Goal: Book appointment/travel/reservation

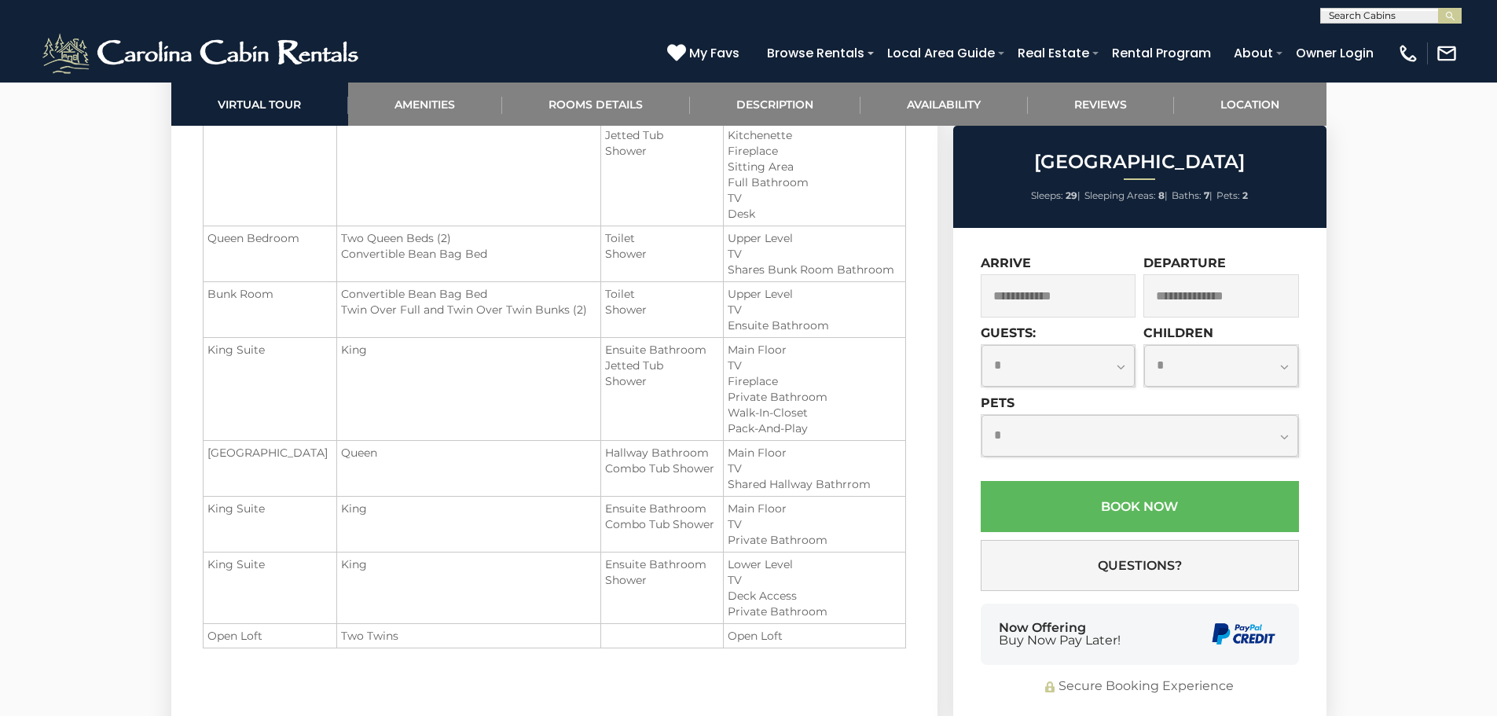
scroll to position [1995, 0]
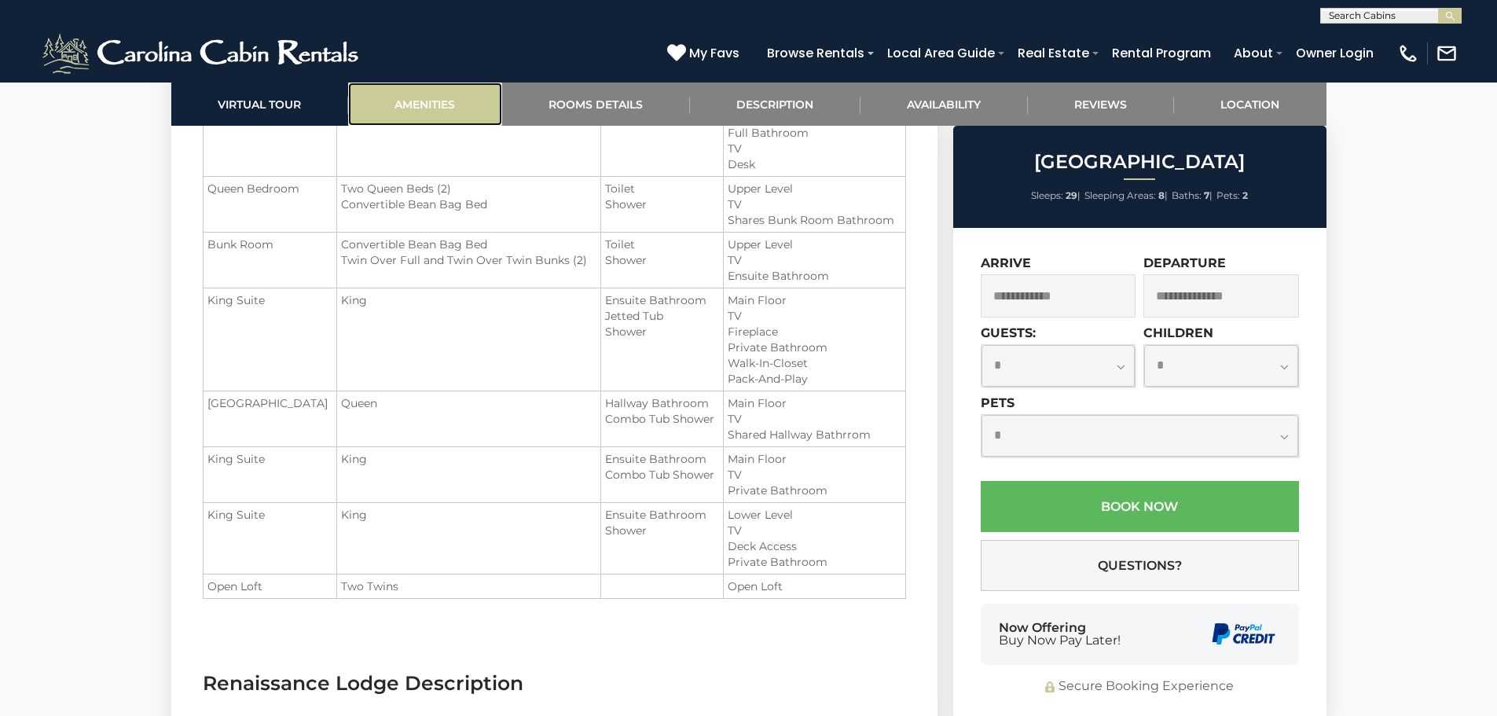
click at [435, 107] on link "Amenities" at bounding box center [425, 104] width 154 height 43
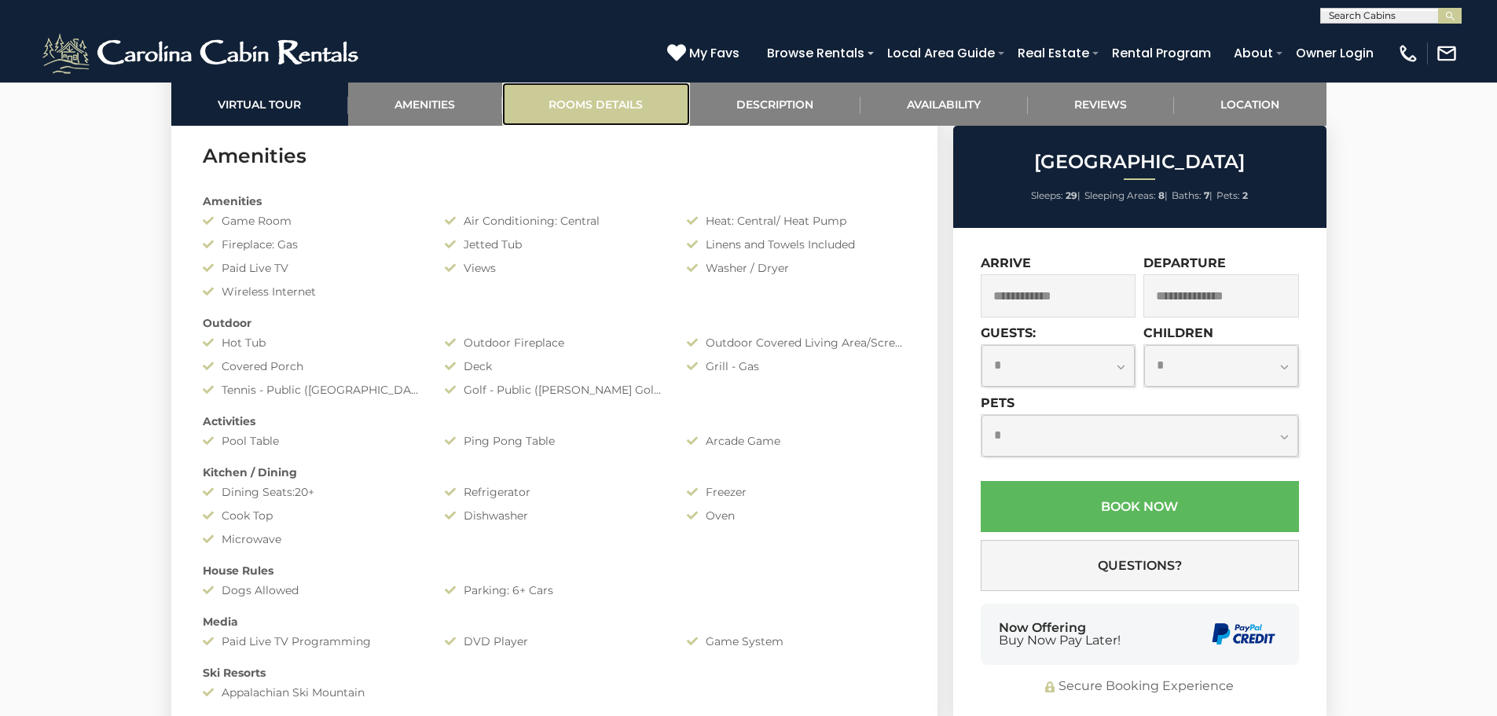
click at [603, 111] on link "Rooms Details" at bounding box center [596, 104] width 188 height 43
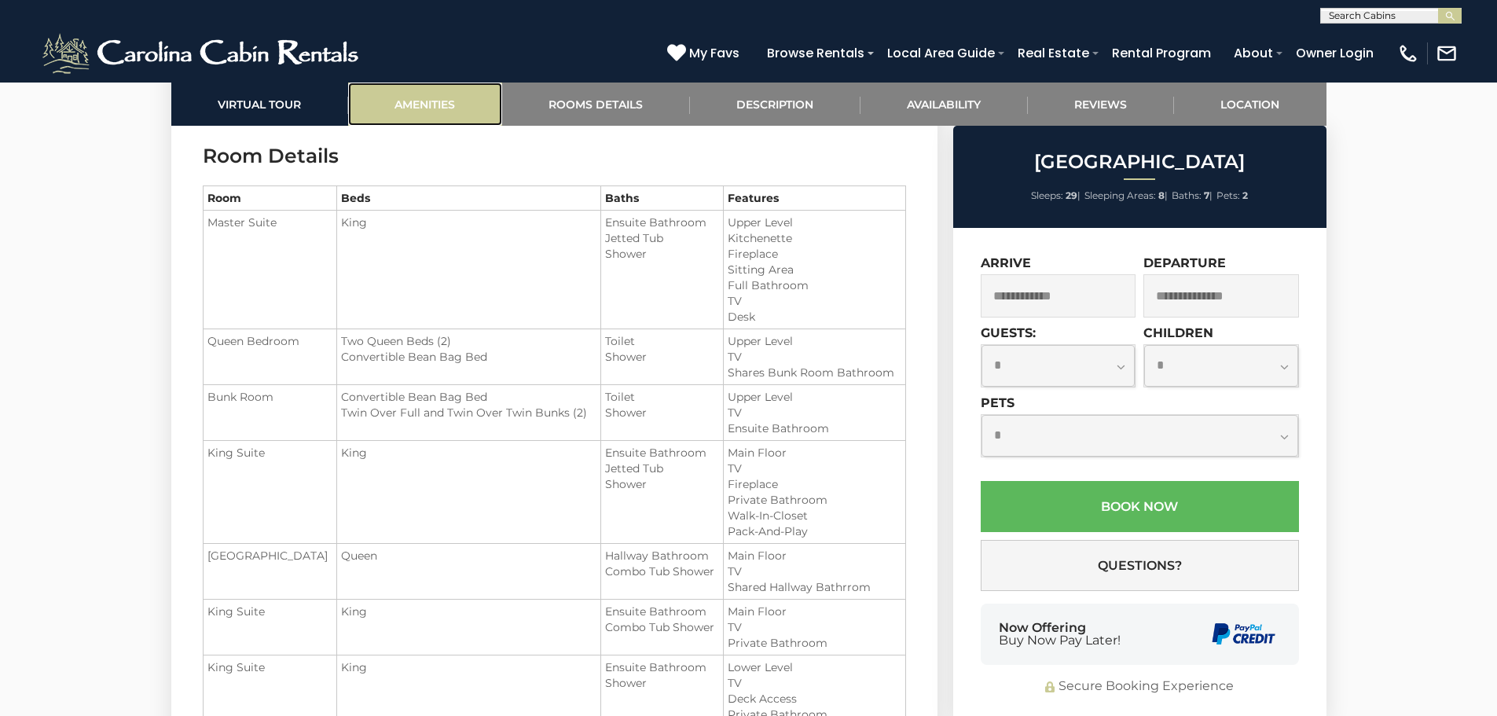
click at [419, 107] on link "Amenities" at bounding box center [425, 104] width 154 height 43
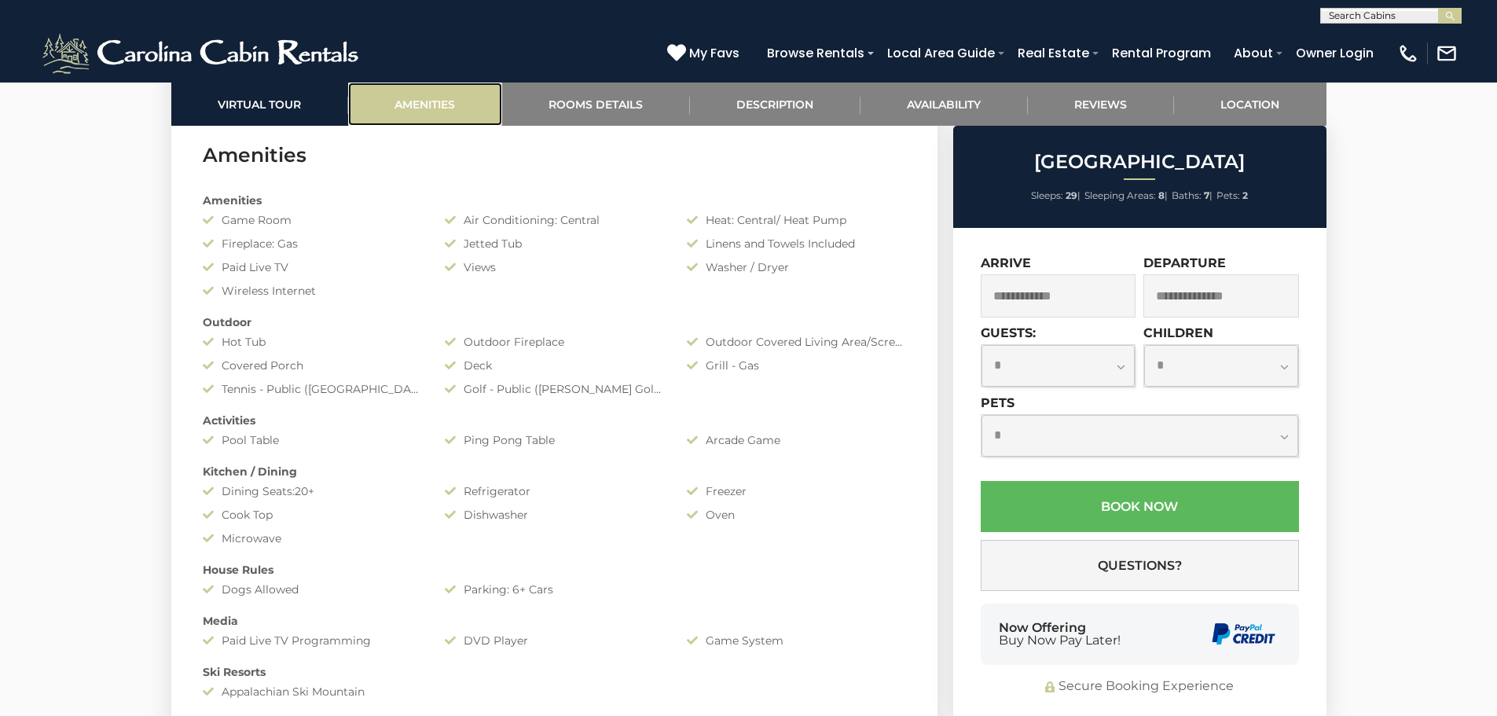
scroll to position [1250, 0]
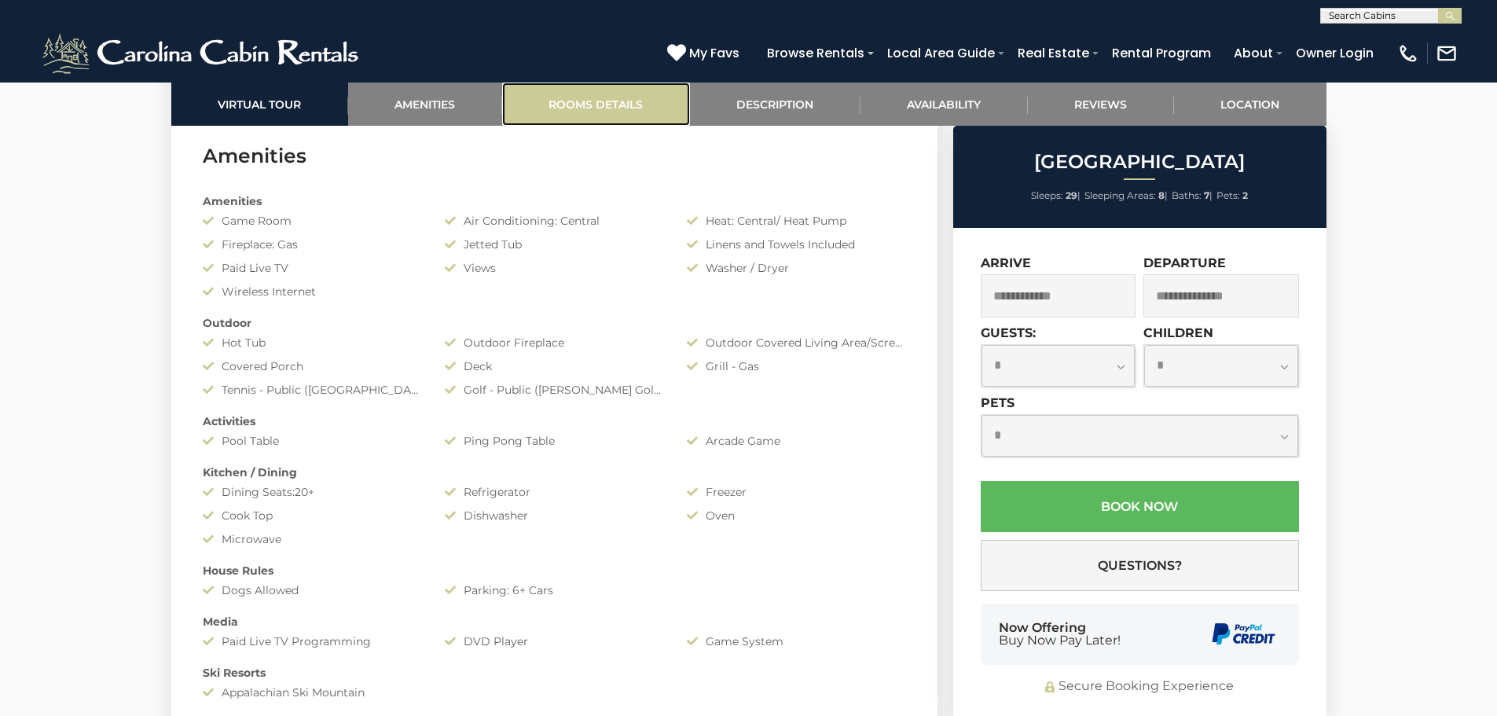
click at [603, 108] on link "Rooms Details" at bounding box center [596, 104] width 188 height 43
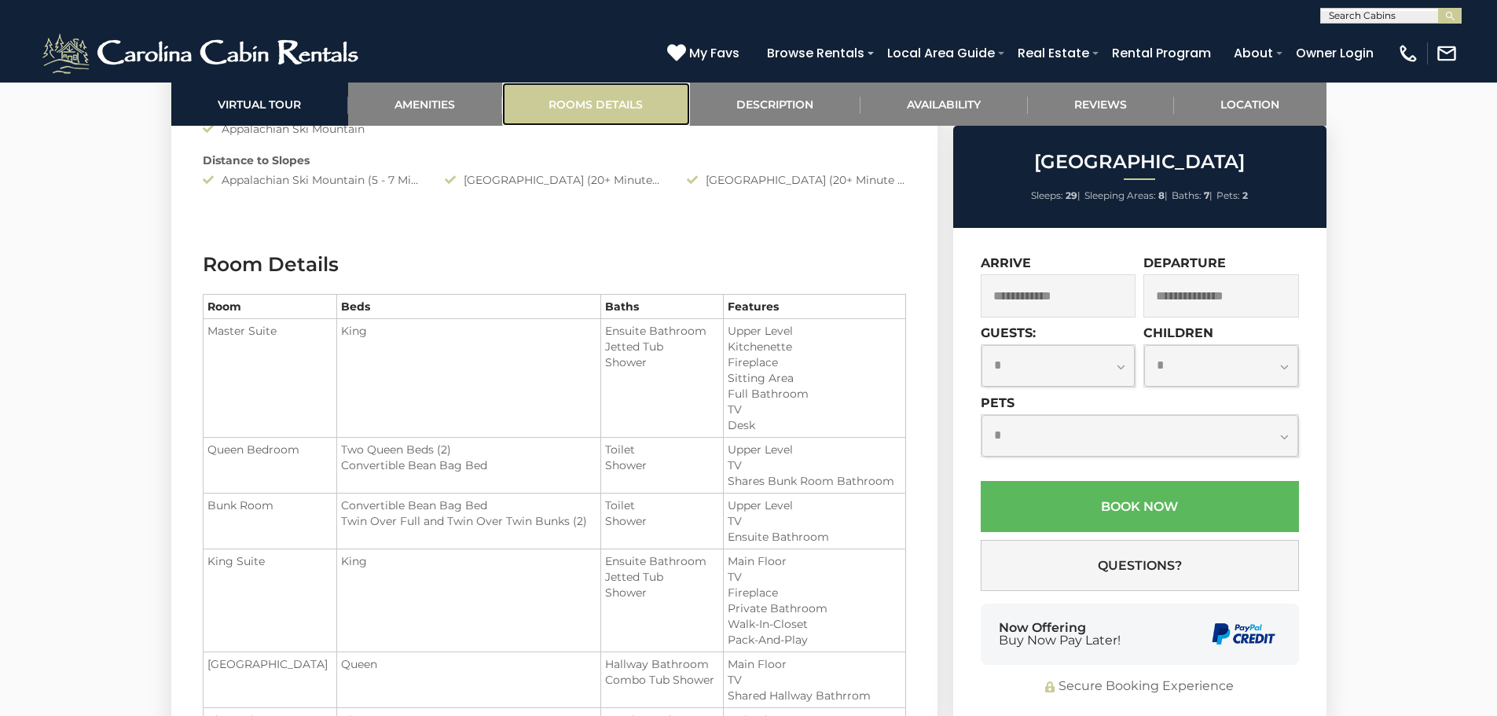
scroll to position [1922, 0]
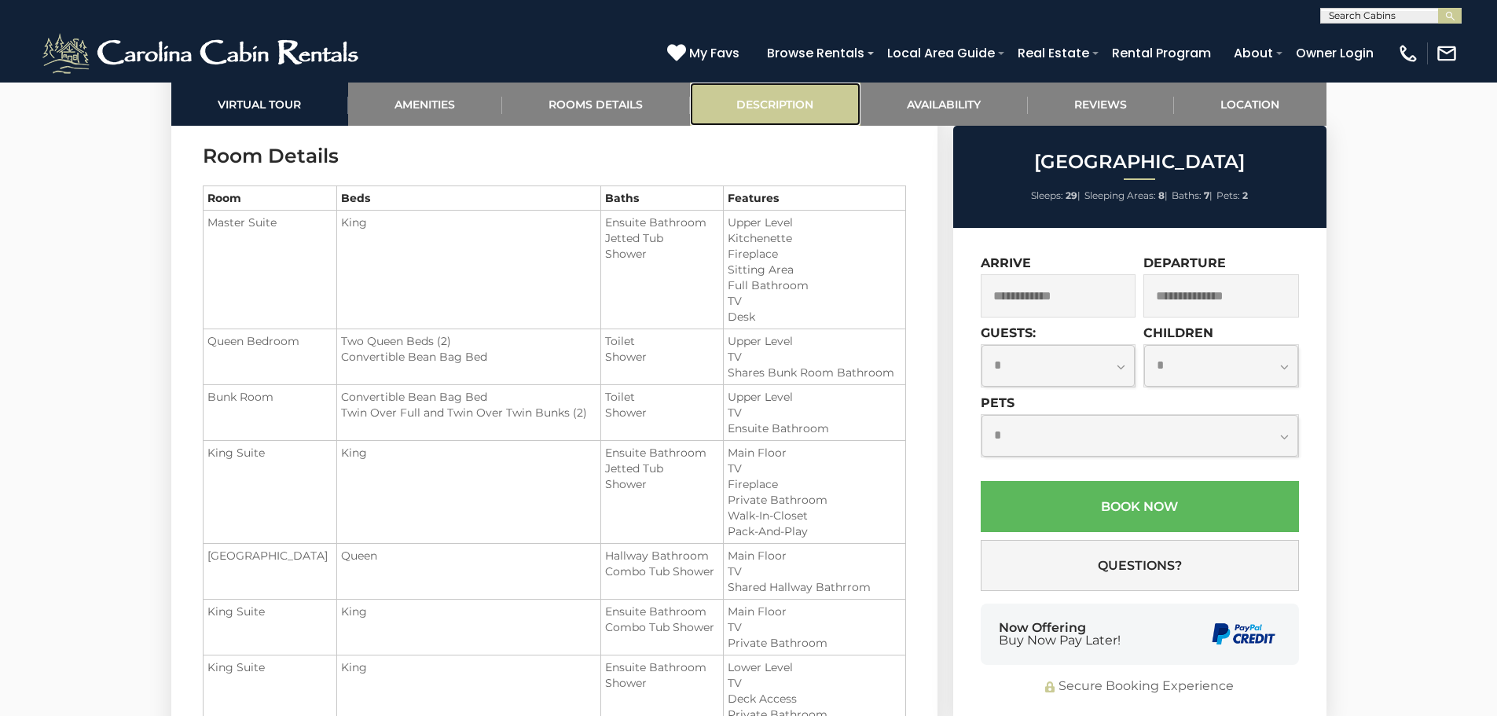
click at [736, 103] on link "Description" at bounding box center [775, 104] width 171 height 43
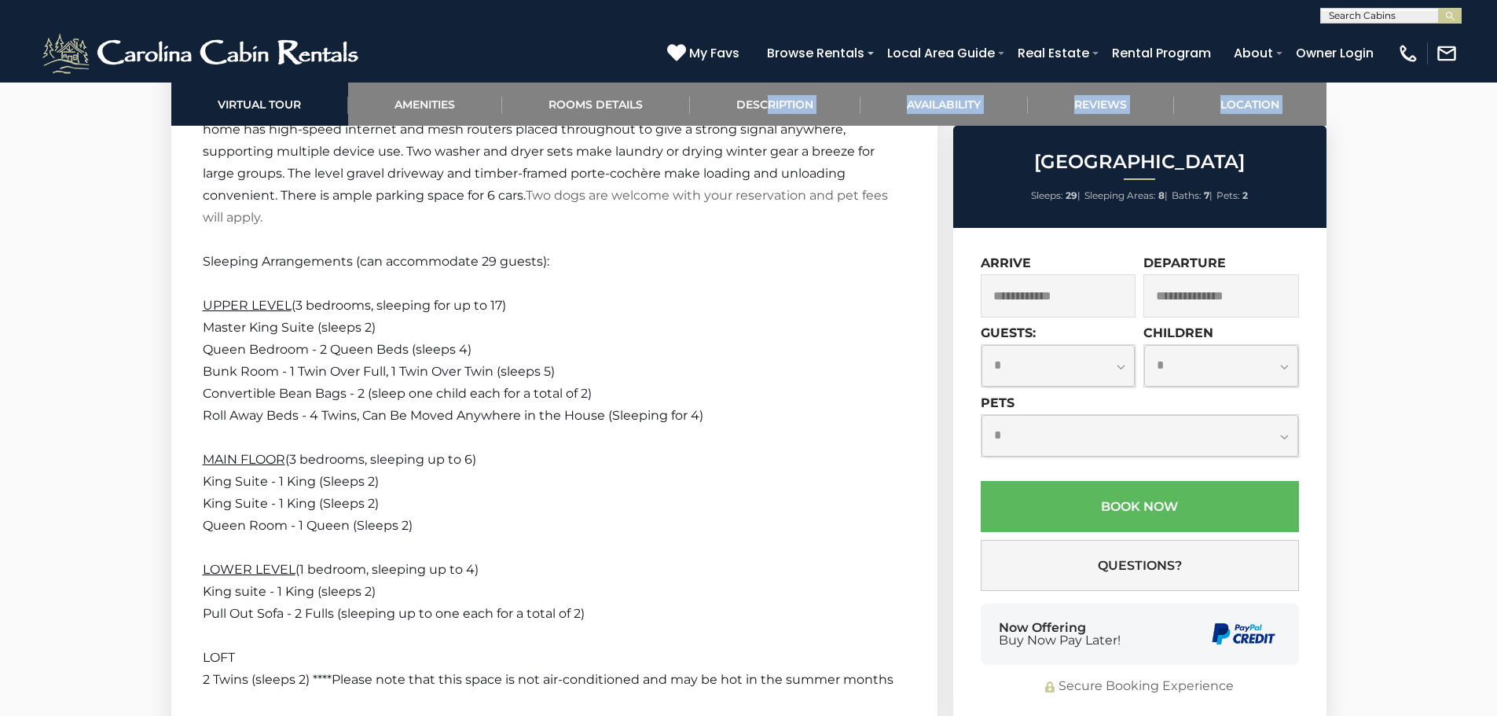
scroll to position [3868, 0]
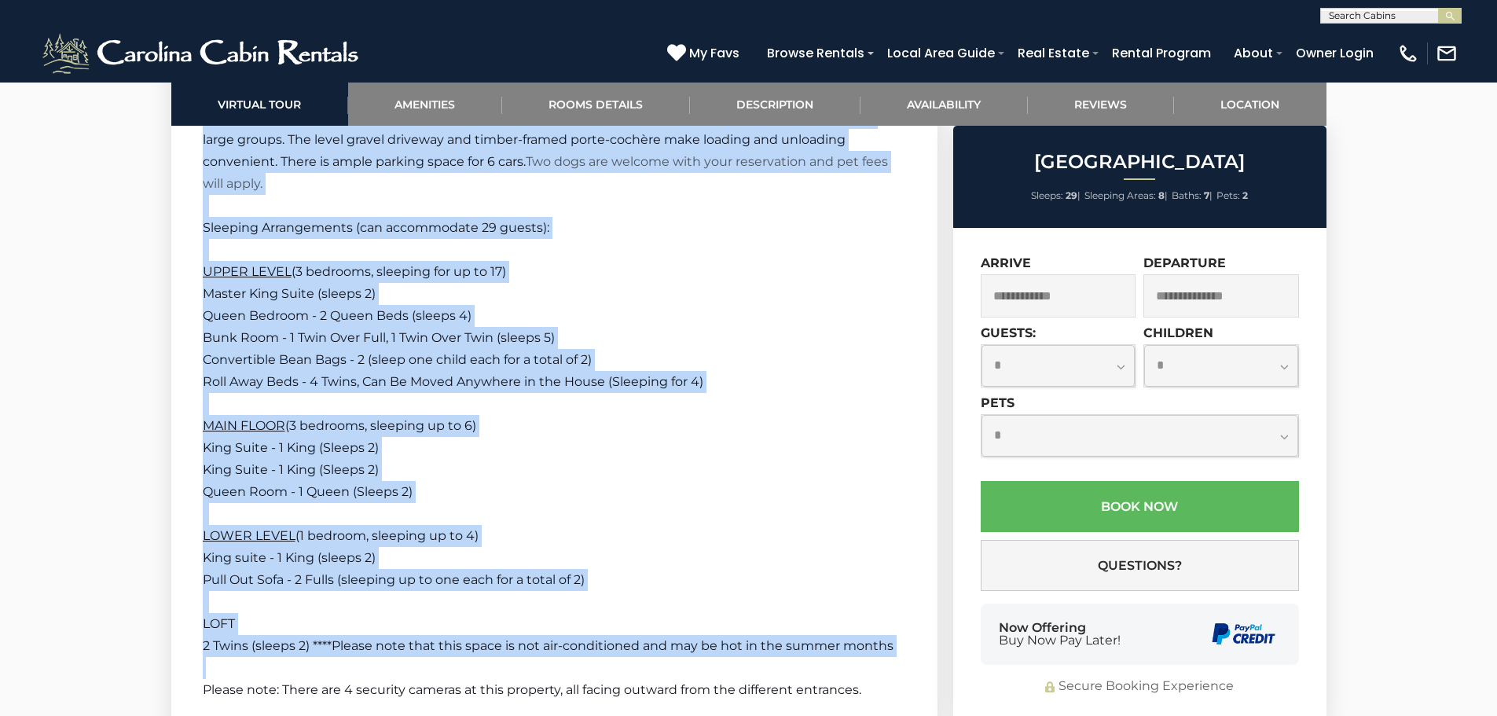
drag, startPoint x: 207, startPoint y: 152, endPoint x: 762, endPoint y: 664, distance: 754.7
copy section "Loremipsumd Sitam Consectetur Adipisc el Seddoeiusmo Tempo! Incididuntu Labor, …"
click at [757, 476] on p "King Suite - 1 King (Sleeps 2)" at bounding box center [554, 470] width 703 height 22
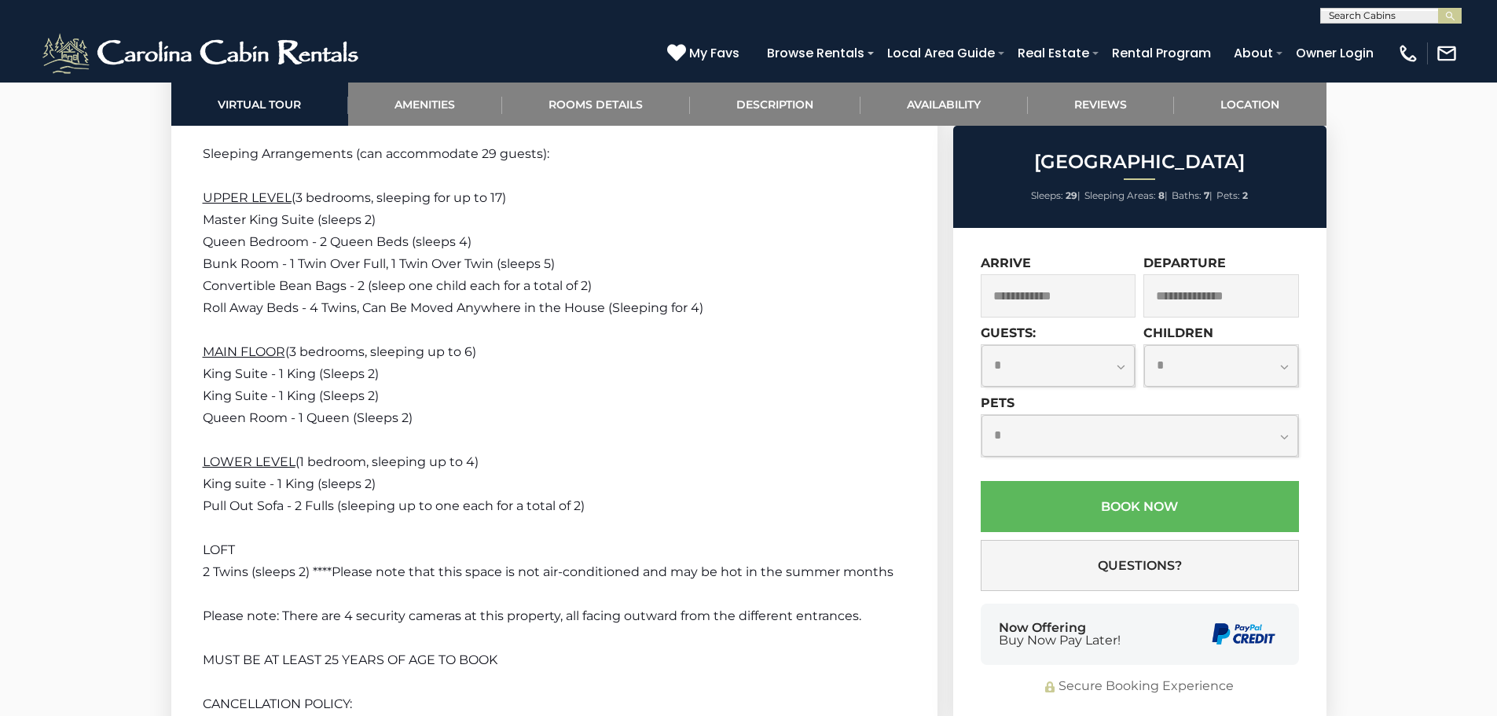
scroll to position [4104, 0]
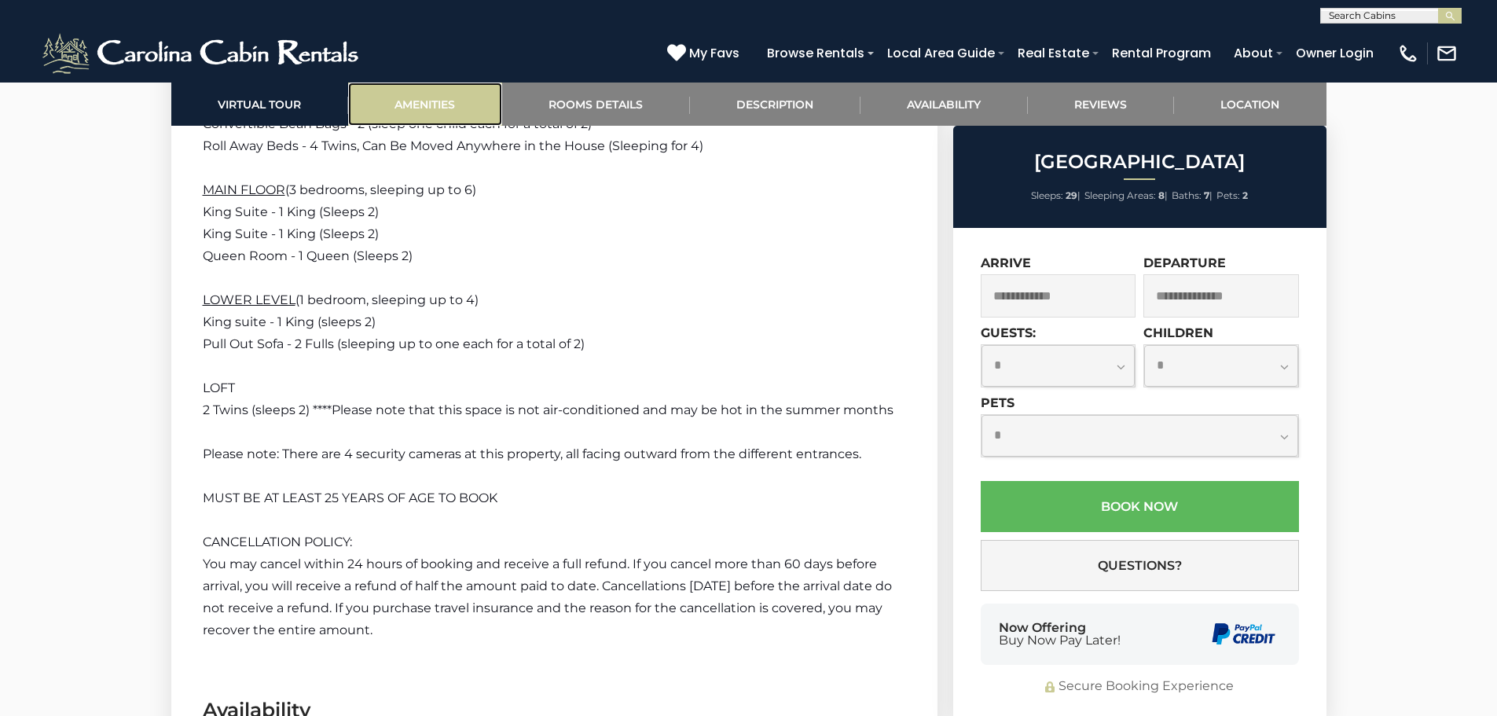
click at [408, 92] on link "Amenities" at bounding box center [425, 104] width 154 height 43
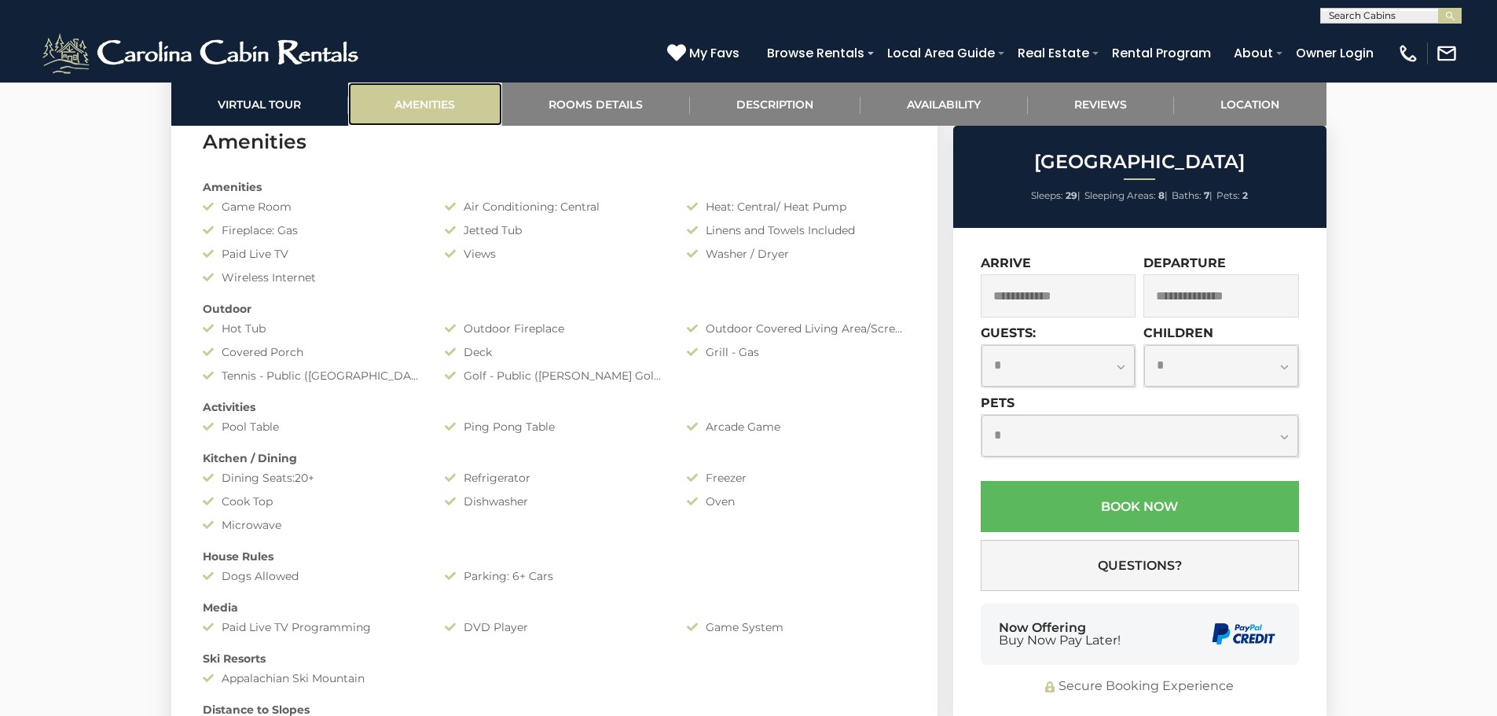
scroll to position [1250, 0]
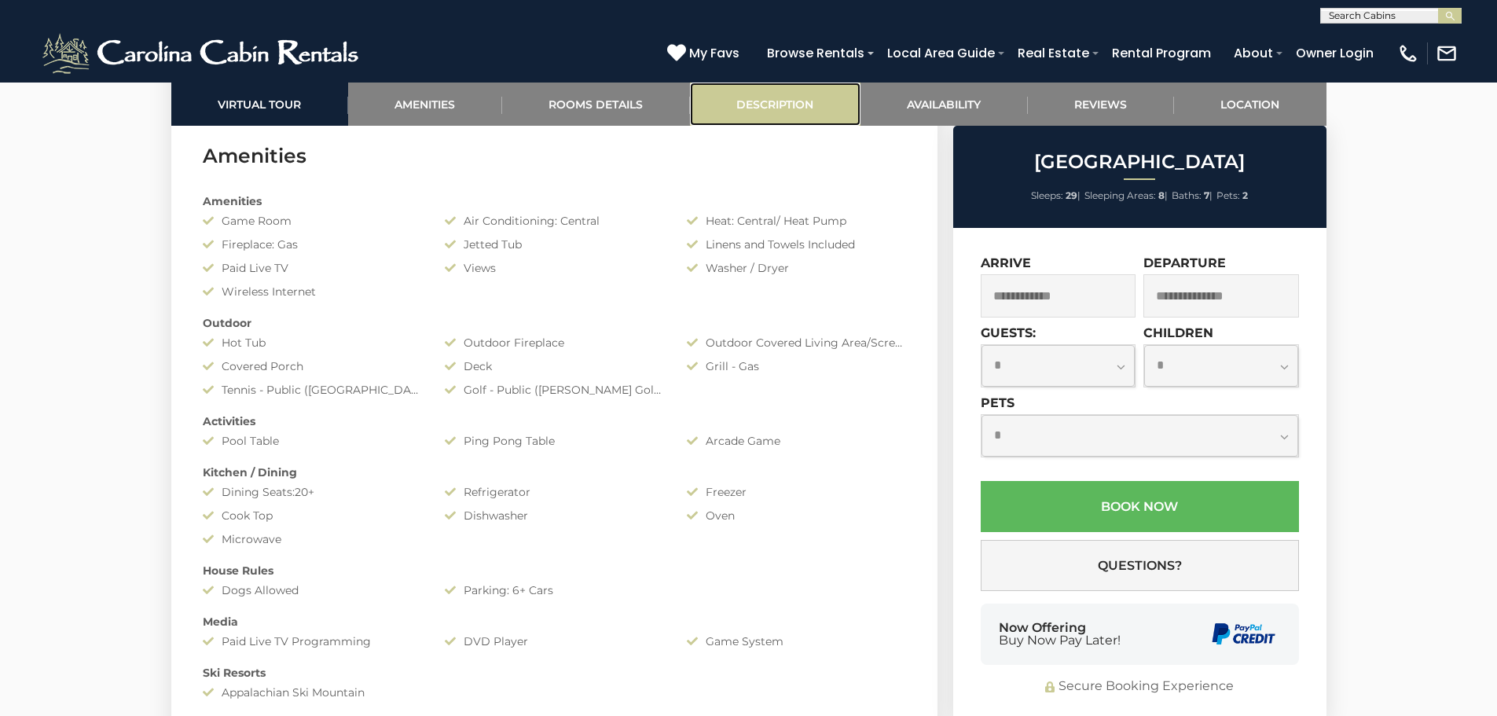
click at [726, 97] on link "Description" at bounding box center [775, 104] width 171 height 43
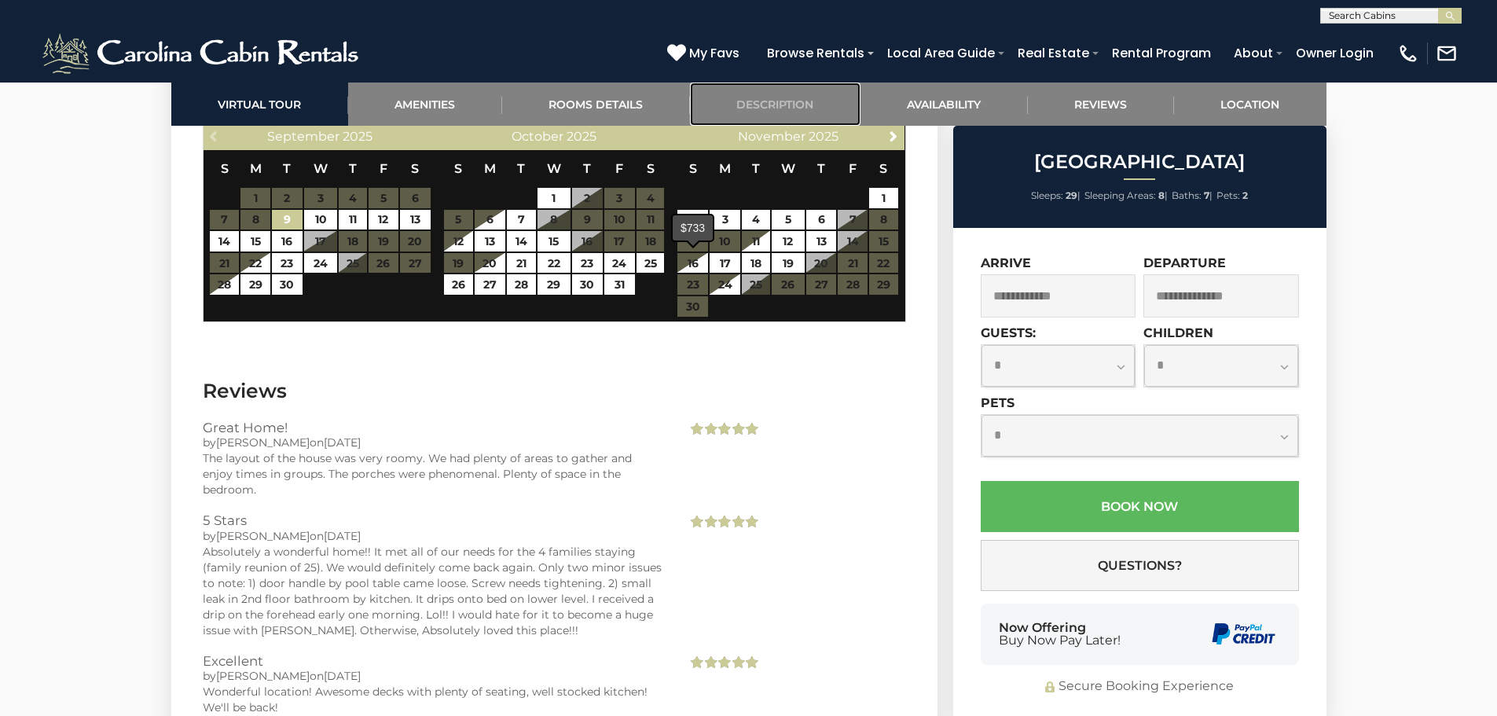
scroll to position [4723, 0]
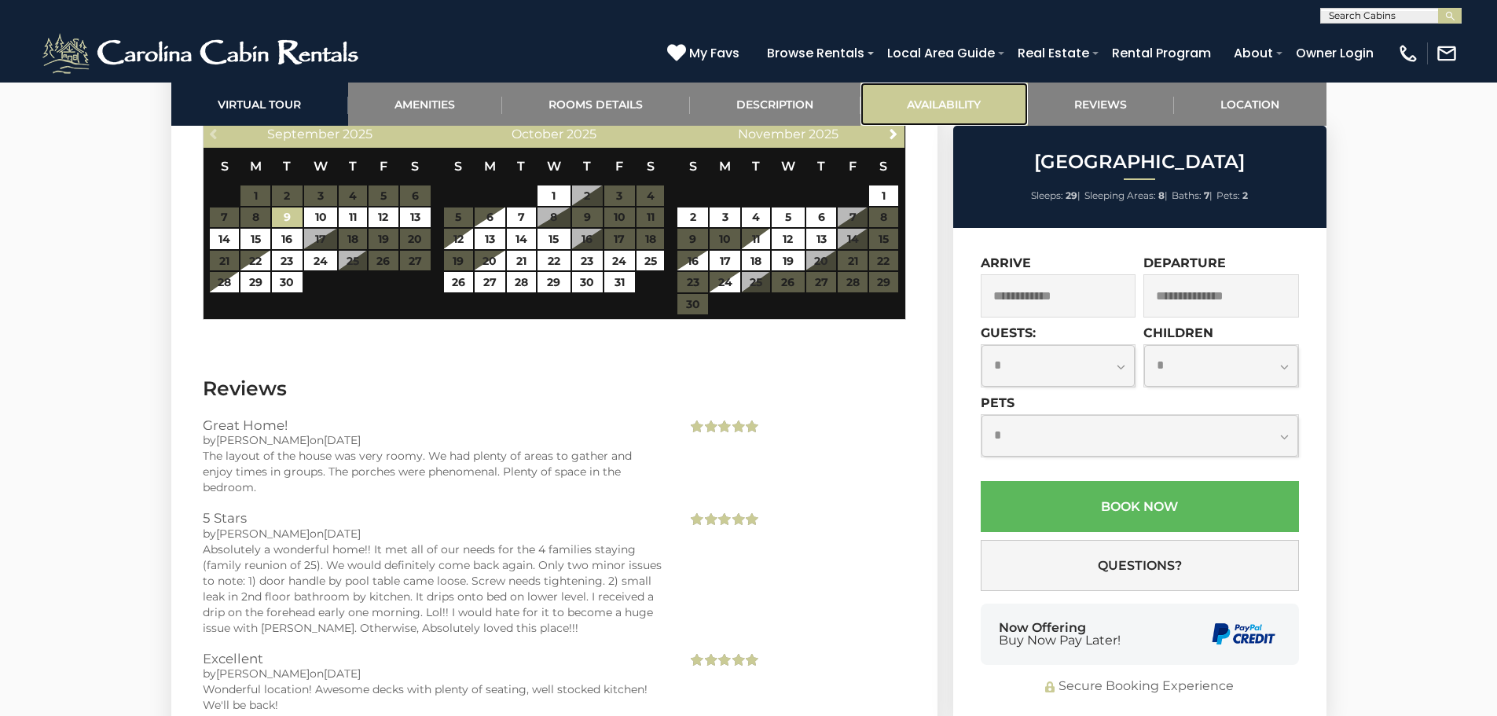
click at [922, 113] on link "Availability" at bounding box center [944, 104] width 167 height 43
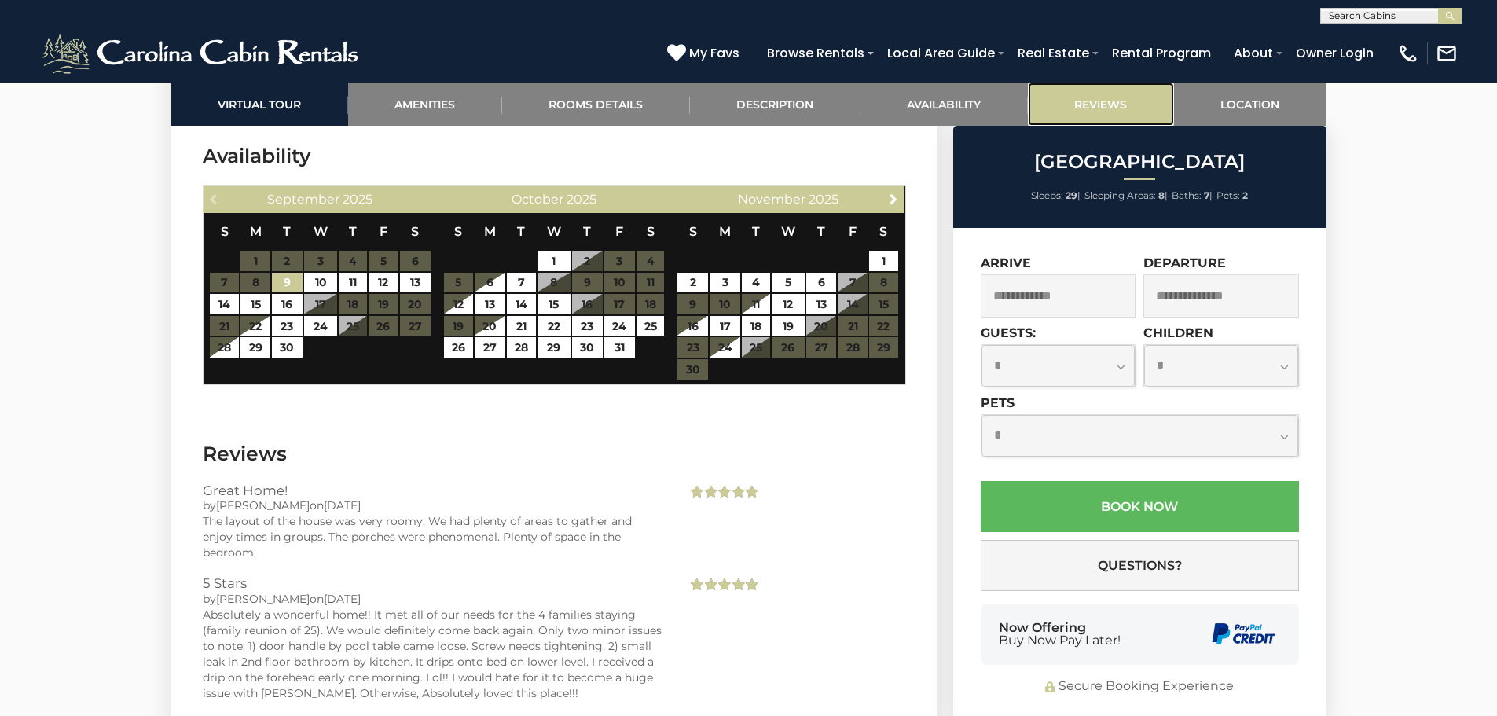
click at [1075, 109] on link "Reviews" at bounding box center [1101, 104] width 146 height 43
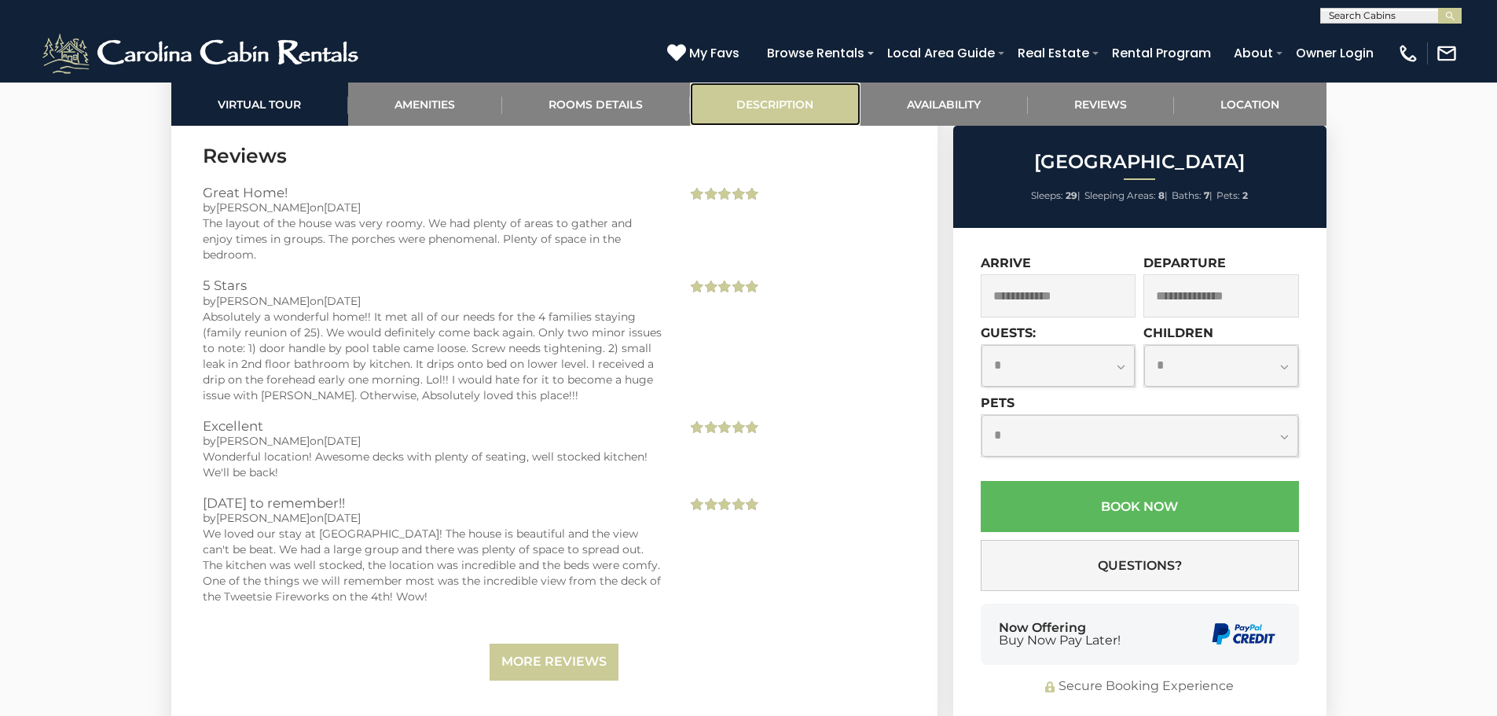
click at [772, 98] on link "Description" at bounding box center [775, 104] width 171 height 43
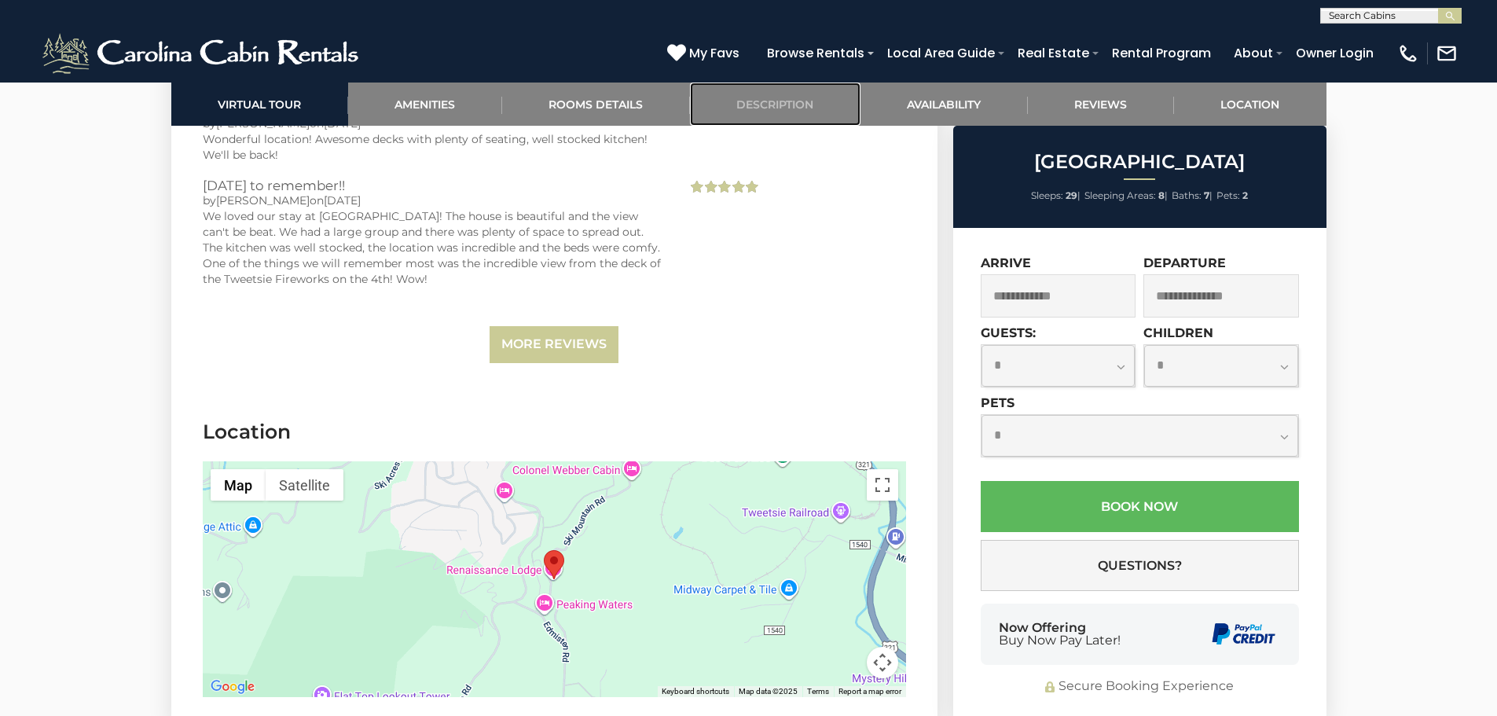
scroll to position [5509, 0]
